Goal: Task Accomplishment & Management: Use online tool/utility

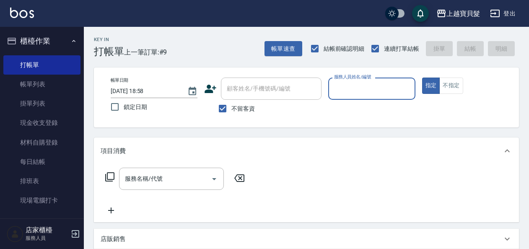
scroll to position [209, 0]
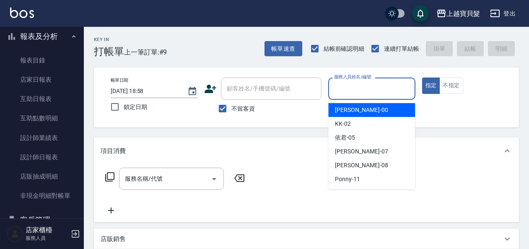
click at [347, 84] on input "服務人員姓名/編號" at bounding box center [371, 88] width 79 height 15
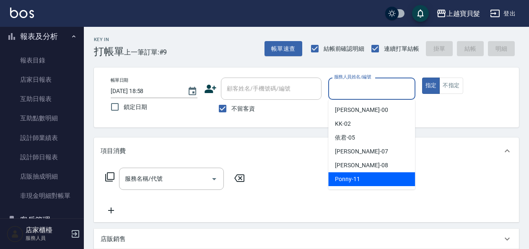
click at [358, 183] on span "Ponny -11" at bounding box center [347, 179] width 25 height 9
type input "Ponny-11"
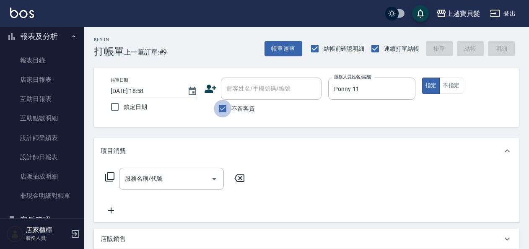
click at [222, 107] on input "不留客資" at bounding box center [223, 109] width 18 height 18
checkbox input "false"
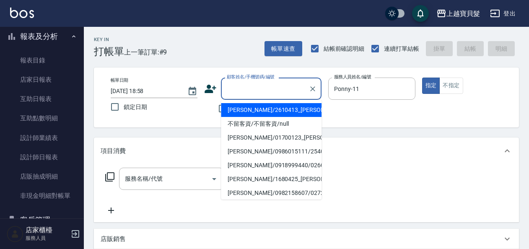
click at [253, 88] on input "顧客姓名/手機號碼/編號" at bounding box center [264, 88] width 80 height 15
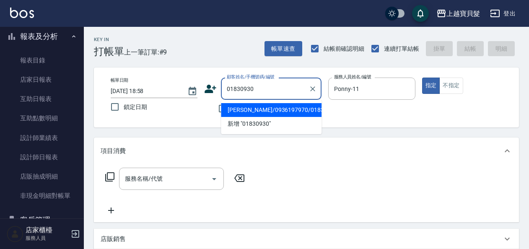
type input "[PERSON_NAME]/0936197970/01830930"
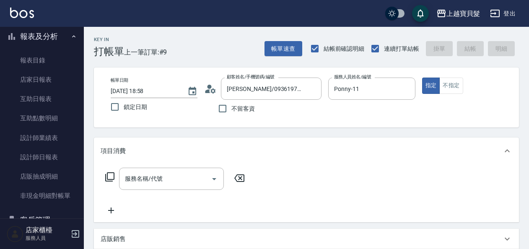
click at [108, 176] on icon at bounding box center [110, 177] width 10 height 10
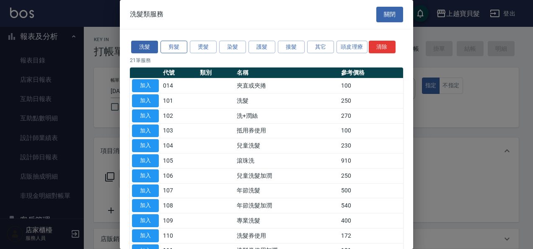
click at [178, 49] on button "剪髮" at bounding box center [173, 47] width 27 height 13
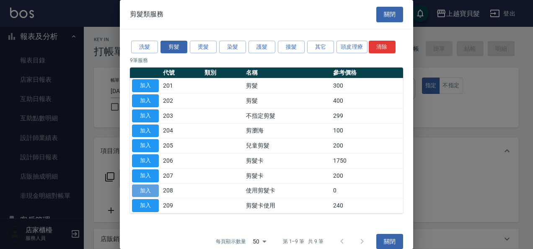
click at [147, 189] on button "加入" at bounding box center [145, 190] width 27 height 13
type input "使用剪髮卡(208)"
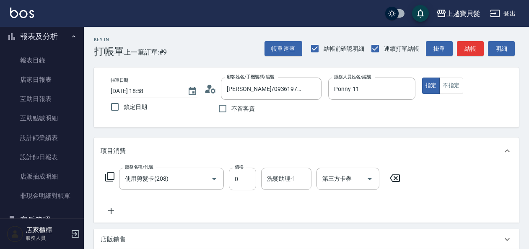
click at [104, 173] on div "服務名稱/代號 使用剪髮卡(208) 服務名稱/代號 價格 0 價格 洗髮助理-1 洗髮助理-1 第三方卡券 第三方卡券" at bounding box center [253, 179] width 304 height 23
click at [108, 178] on icon at bounding box center [110, 177] width 10 height 10
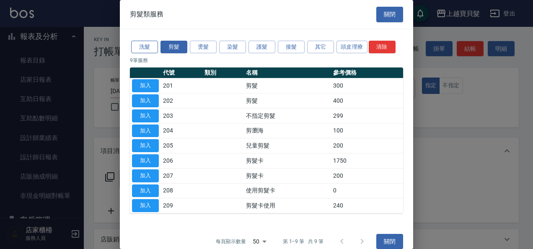
click at [147, 49] on button "洗髮" at bounding box center [144, 47] width 27 height 13
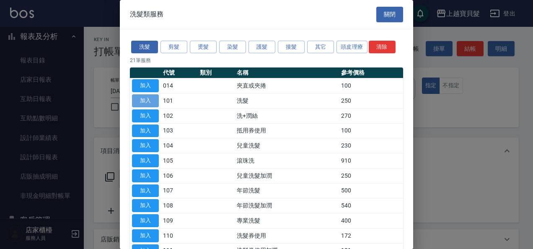
click at [146, 101] on button "加入" at bounding box center [145, 100] width 27 height 13
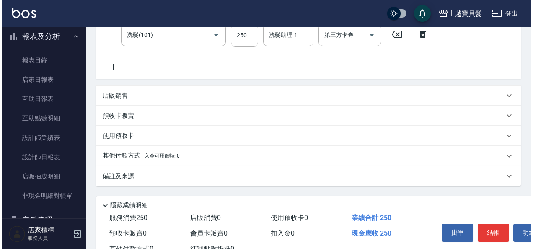
scroll to position [207, 0]
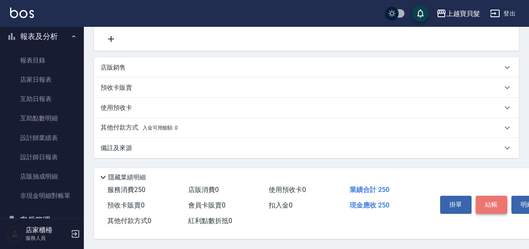
click at [503, 204] on button "結帳" at bounding box center [490, 205] width 31 height 18
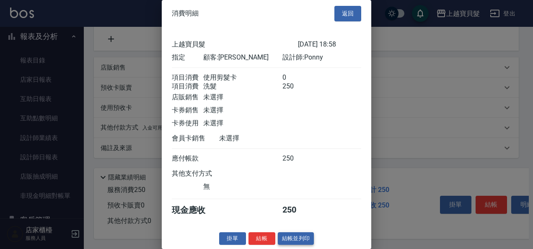
scroll to position [12, 0]
click at [297, 239] on button "結帳並列印" at bounding box center [296, 238] width 36 height 13
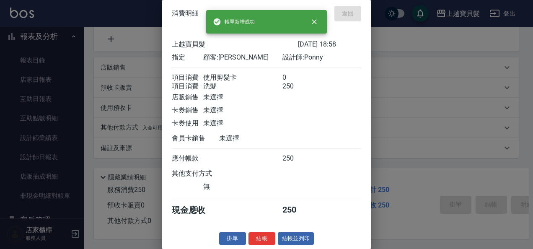
type input "[DATE] 19:31"
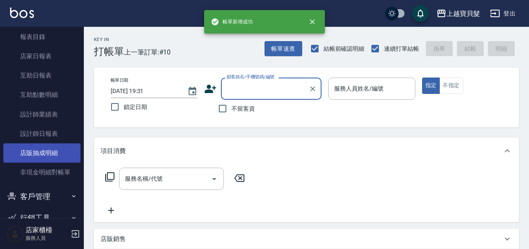
scroll to position [253, 0]
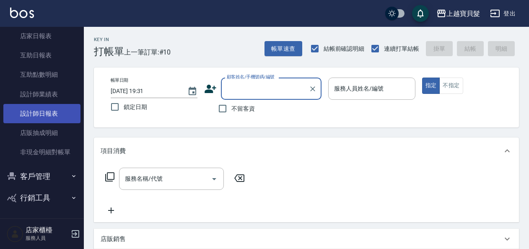
click at [44, 115] on link "設計師日報表" at bounding box center [41, 113] width 77 height 19
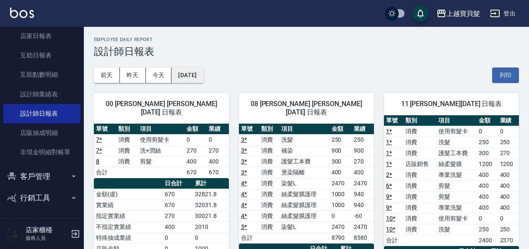
click at [203, 77] on button "[DATE]" at bounding box center [187, 74] width 32 height 15
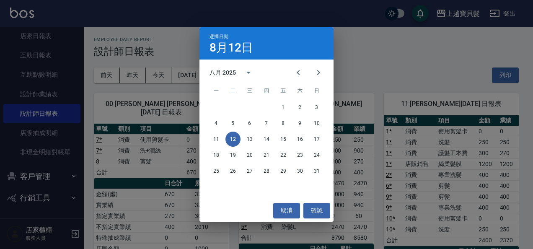
click at [354, 57] on div "選擇日期 [DATE] 八月 2025 一 二 三 四 五 六 日 1 2 3 4 5 6 7 8 9 10 11 12 13 14 15 16 17 18 …" at bounding box center [266, 124] width 533 height 249
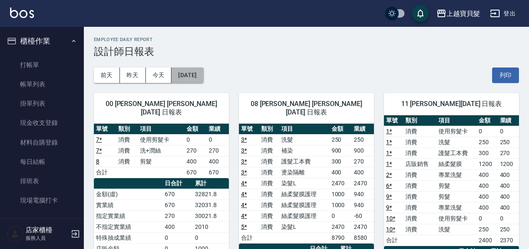
click at [203, 72] on button "[DATE]" at bounding box center [187, 74] width 32 height 15
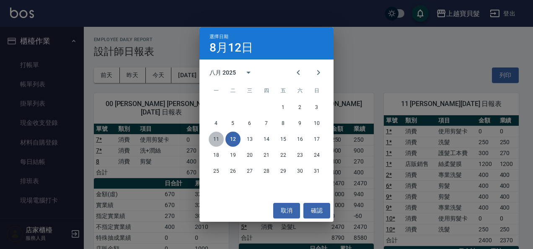
click at [214, 138] on button "11" at bounding box center [216, 139] width 15 height 15
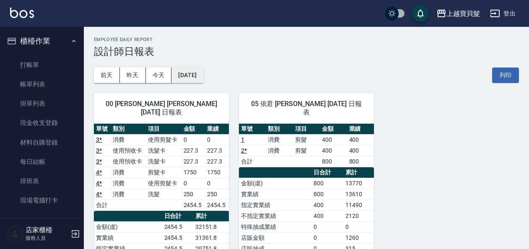
click at [194, 75] on button "[DATE]" at bounding box center [187, 74] width 32 height 15
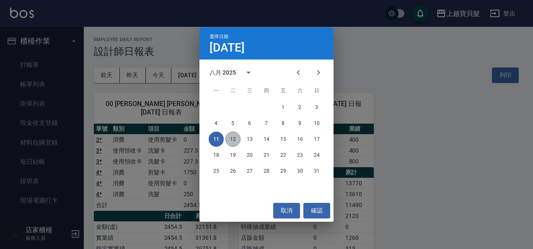
click at [233, 141] on button "12" at bounding box center [232, 139] width 15 height 15
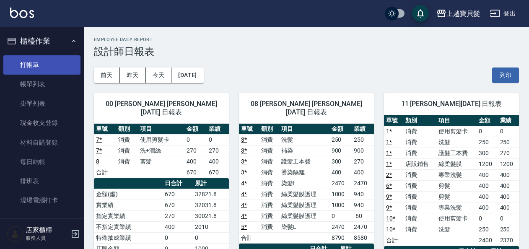
click at [31, 63] on link "打帳單" at bounding box center [41, 64] width 77 height 19
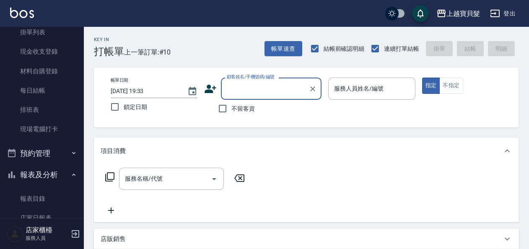
scroll to position [253, 0]
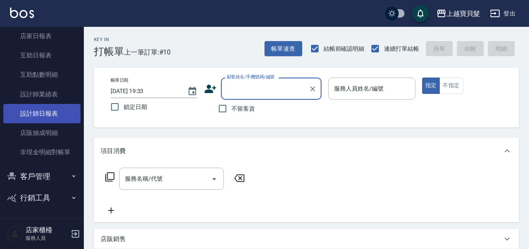
click at [31, 117] on link "設計師日報表" at bounding box center [41, 113] width 77 height 19
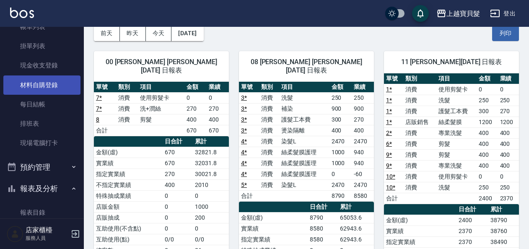
scroll to position [44, 0]
